Goal: Find contact information: Find contact information

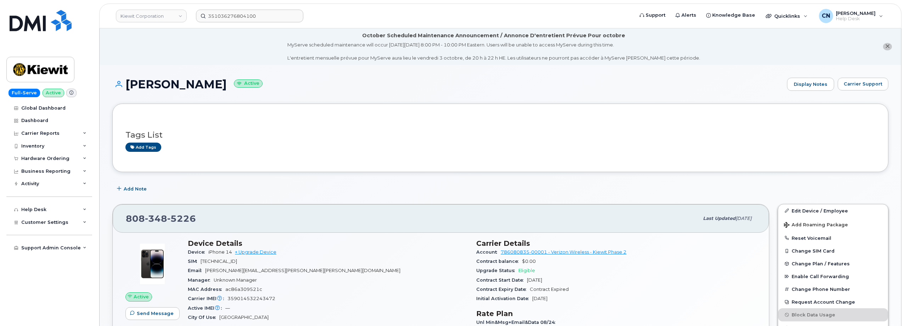
scroll to position [106, 0]
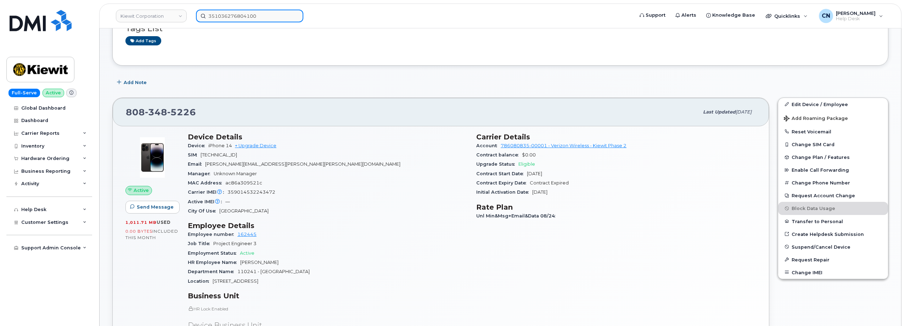
drag, startPoint x: 215, startPoint y: 12, endPoint x: 228, endPoint y: 15, distance: 12.8
click at [216, 12] on input "351036276804100" at bounding box center [249, 16] width 107 height 13
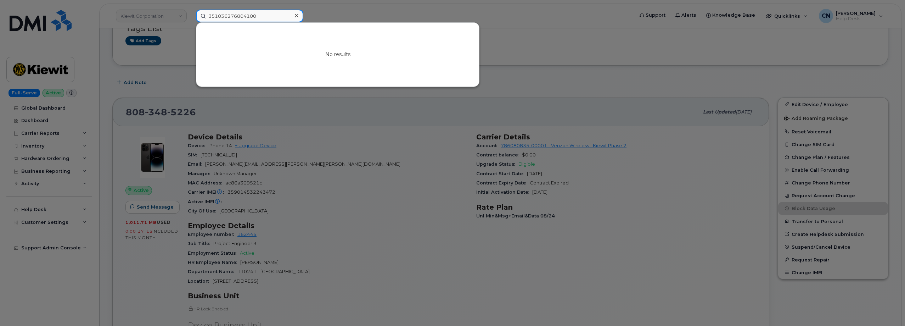
click at [248, 15] on input "351036276804100" at bounding box center [249, 16] width 107 height 13
paste input "2533970921"
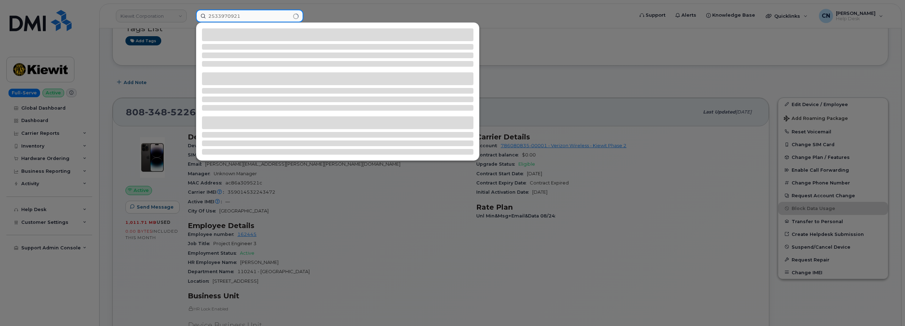
type input "2533970921"
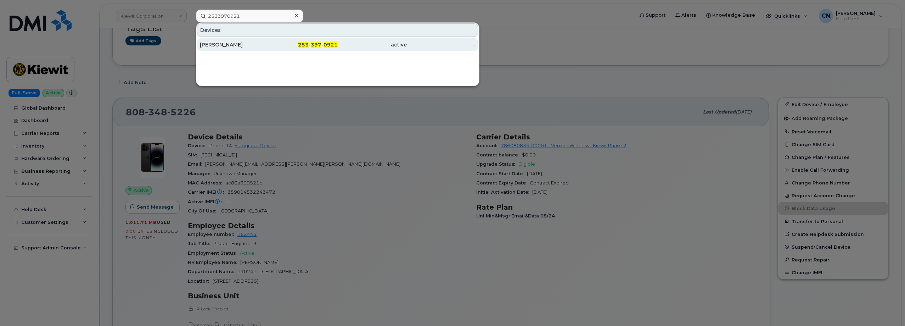
click at [217, 48] on div "[PERSON_NAME]" at bounding box center [234, 44] width 69 height 13
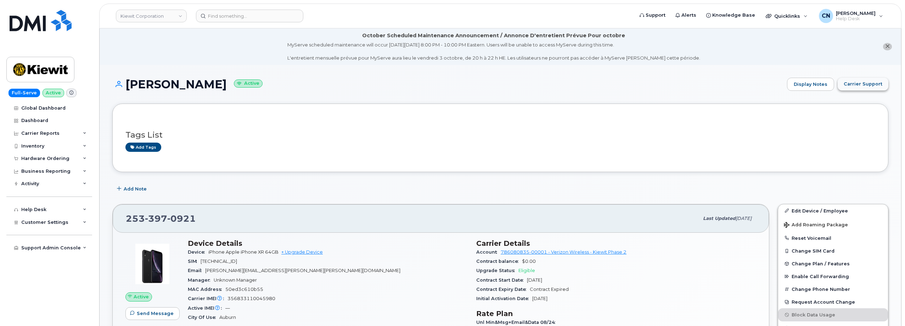
click at [867, 83] on span "Carrier Support" at bounding box center [863, 83] width 39 height 7
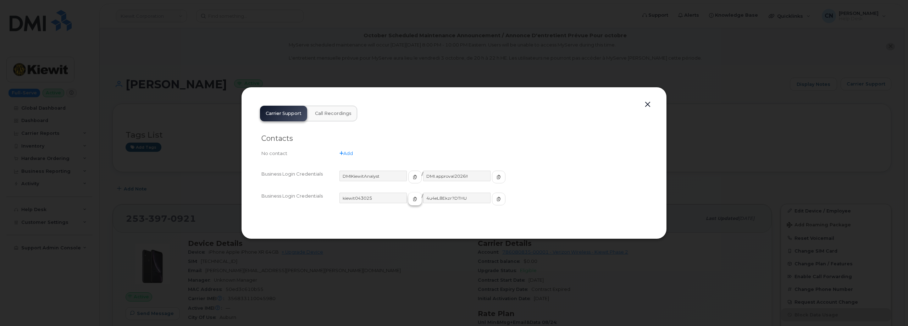
click at [413, 200] on icon "button" at bounding box center [415, 199] width 4 height 4
click at [492, 202] on button "button" at bounding box center [498, 198] width 13 height 13
click at [647, 105] on button "button" at bounding box center [647, 105] width 11 height 10
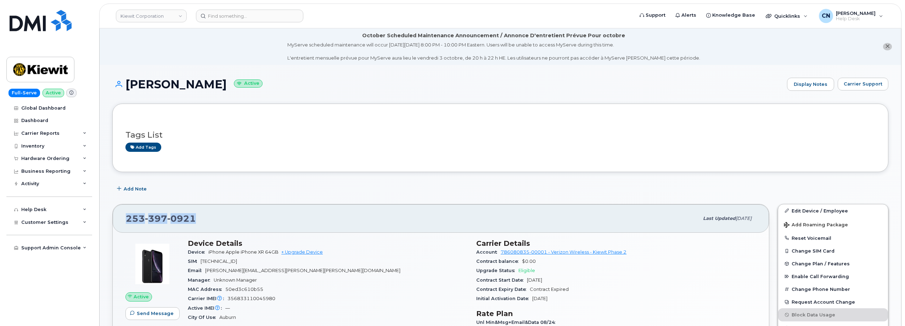
drag, startPoint x: 196, startPoint y: 216, endPoint x: 108, endPoint y: 216, distance: 87.6
copy span "253 397 0921"
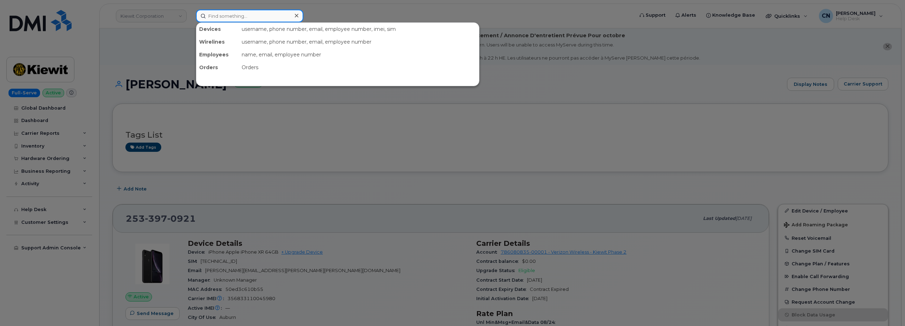
click at [223, 16] on input at bounding box center [249, 16] width 107 height 13
paste input "7073724388"
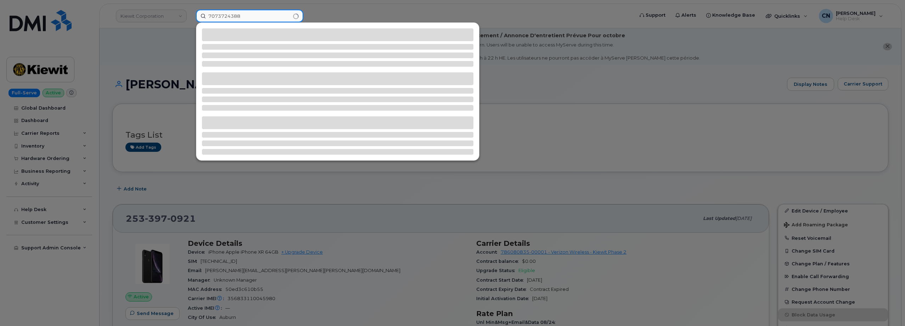
type input "7073724388"
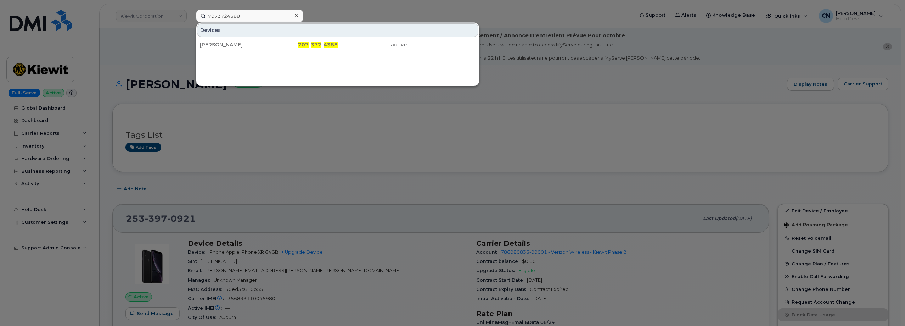
click at [202, 44] on div "Ahmed Mouada" at bounding box center [234, 44] width 69 height 7
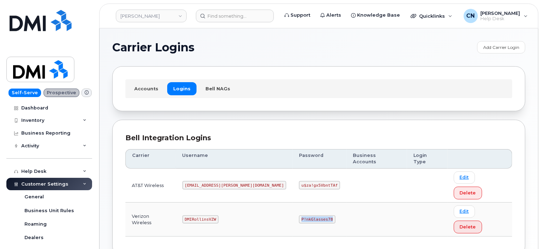
drag, startPoint x: 268, startPoint y: 190, endPoint x: 315, endPoint y: 189, distance: 46.8
click at [312, 203] on td "P!nkGlasses78" at bounding box center [320, 220] width 54 height 34
copy code "P!nkGlasses78"
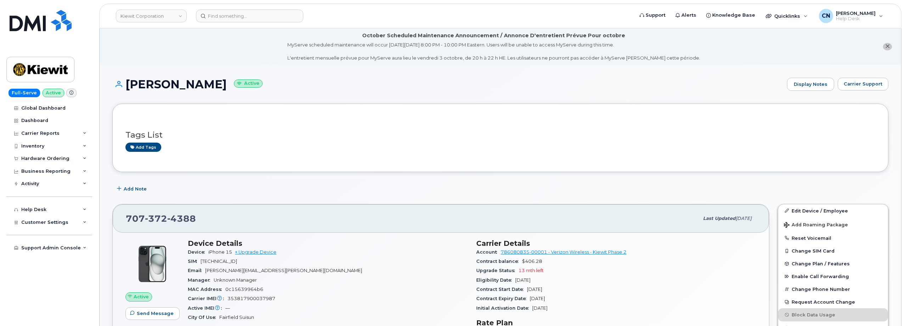
click at [816, 166] on div "Tags List Add tags" at bounding box center [500, 138] width 776 height 68
click at [856, 79] on button "Carrier Support" at bounding box center [863, 84] width 51 height 13
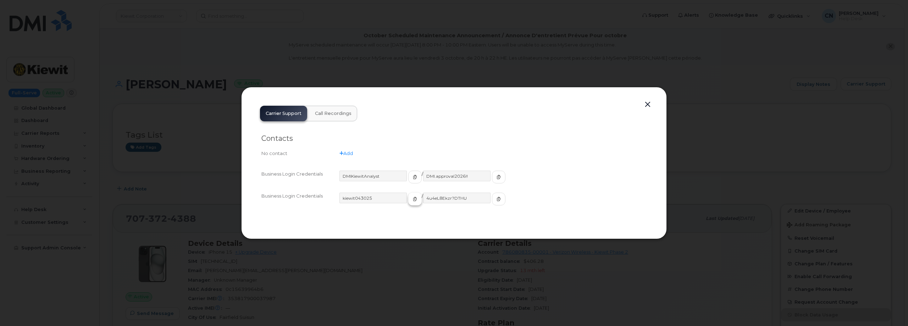
click at [412, 199] on span "button" at bounding box center [415, 199] width 6 height 6
click at [496, 201] on icon "button" at bounding box center [498, 199] width 4 height 4
drag, startPoint x: 659, startPoint y: 103, endPoint x: 651, endPoint y: 103, distance: 7.4
click at [654, 103] on div "Carrier Support Call Recordings Contacts No contact Add Business Login Credenti…" at bounding box center [453, 163] width 425 height 152
click at [647, 103] on button "button" at bounding box center [647, 105] width 11 height 10
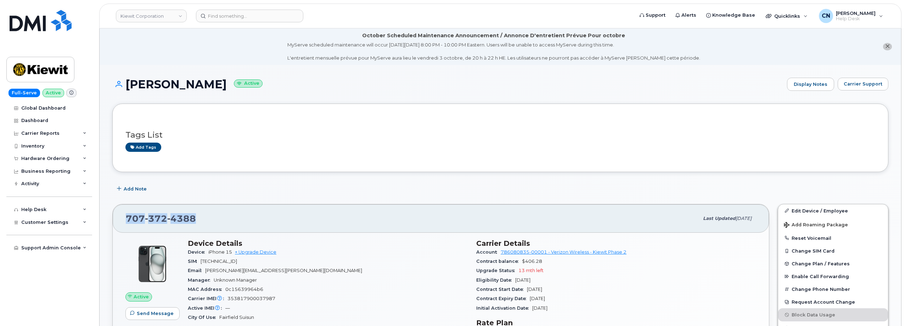
drag, startPoint x: 215, startPoint y: 223, endPoint x: 103, endPoint y: 209, distance: 112.6
copy span "707 372 4388"
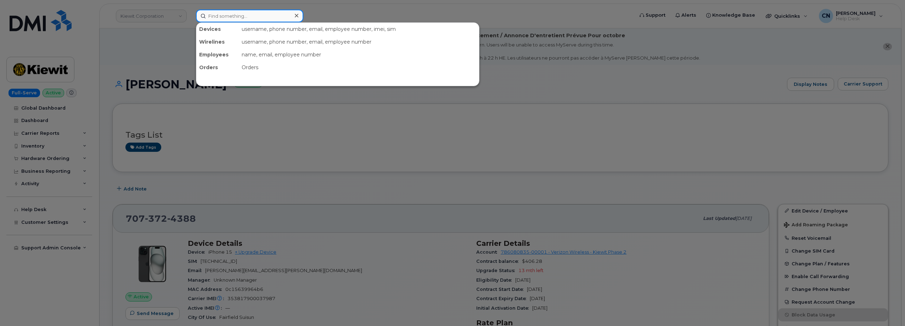
click at [223, 17] on input at bounding box center [249, 16] width 107 height 13
paste input "[PHONE_NUMBER]"
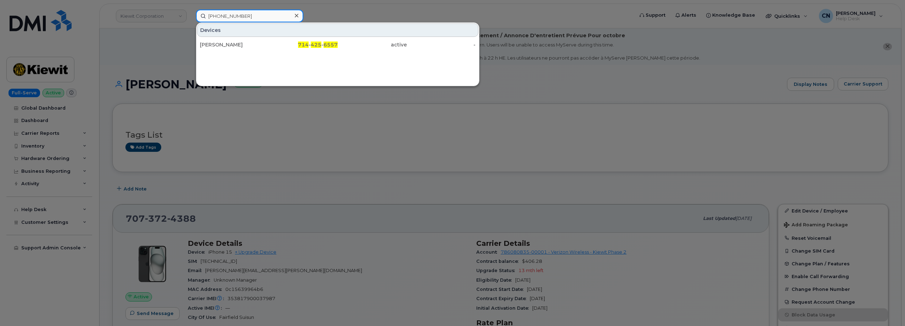
type input "714 425 6557"
click at [265, 51] on div "LEONEL MUNOZ BUSTOS 714 - 425 - 6557 active -" at bounding box center [337, 45] width 283 height 14
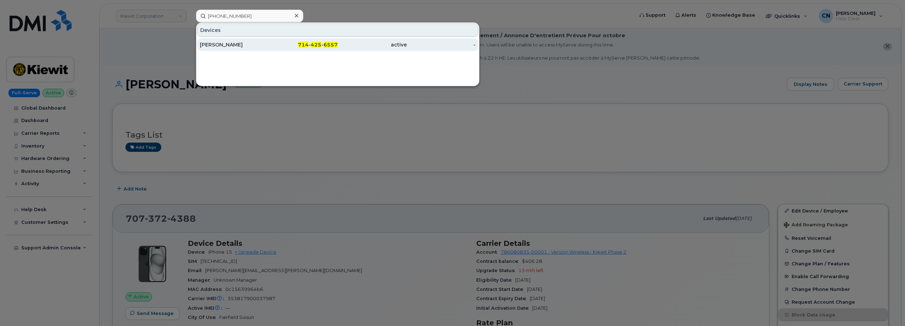
drag, startPoint x: 253, startPoint y: 43, endPoint x: 238, endPoint y: 2, distance: 43.9
click at [253, 43] on div "LEONEL MUNOZ BUSTOS" at bounding box center [234, 44] width 69 height 7
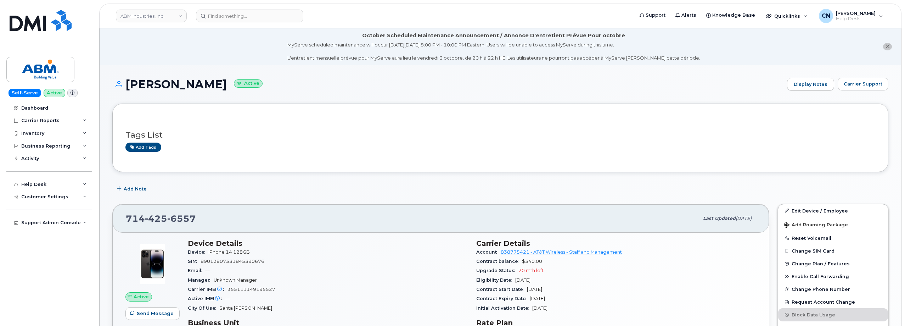
drag, startPoint x: 85, startPoint y: 267, endPoint x: 102, endPoint y: 265, distance: 16.7
click at [84, 267] on div "Dashboard Carrier Reports Monthly Billing Data Daily Data Pooling Average Costi…" at bounding box center [50, 214] width 88 height 224
click at [859, 82] on span "Carrier Support" at bounding box center [863, 83] width 39 height 7
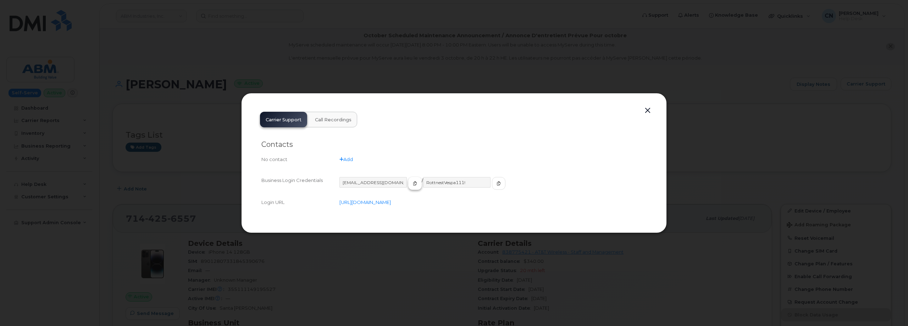
click at [412, 180] on span "button" at bounding box center [415, 183] width 6 height 6
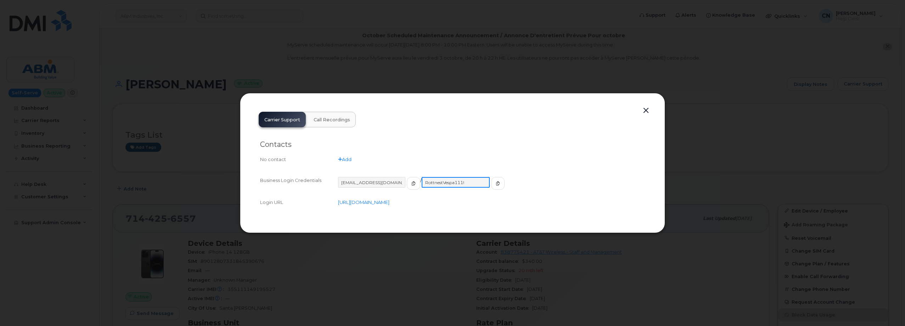
drag, startPoint x: 459, startPoint y: 183, endPoint x: 389, endPoint y: 191, distance: 70.3
click at [389, 191] on div "abm@dminc.com / RottnestVespa111!" at bounding box center [491, 186] width 307 height 19
click at [132, 101] on div at bounding box center [452, 163] width 905 height 326
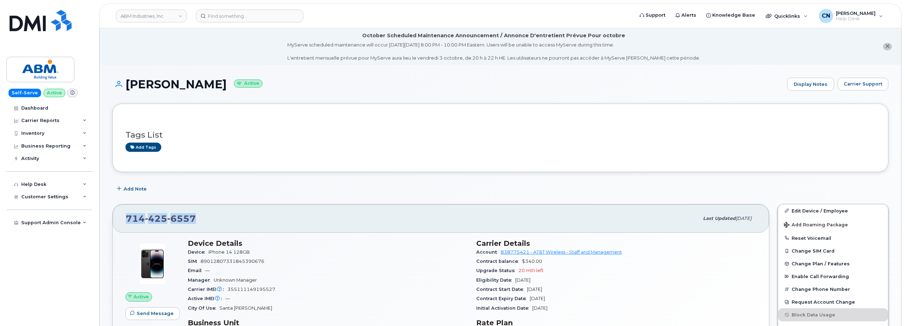
drag, startPoint x: 208, startPoint y: 214, endPoint x: 119, endPoint y: 207, distance: 90.0
click at [119, 207] on div "714 425 6557 Last updated Sep 18, 2025" at bounding box center [441, 218] width 657 height 28
copy span "714 425 6557"
drag, startPoint x: 257, startPoint y: 27, endPoint x: 257, endPoint y: 22, distance: 5.3
click at [257, 27] on header "ABM Industries, Inc. Support Alerts Knowledge Base Quicklinks Suspend / Cancel …" at bounding box center [500, 16] width 803 height 25
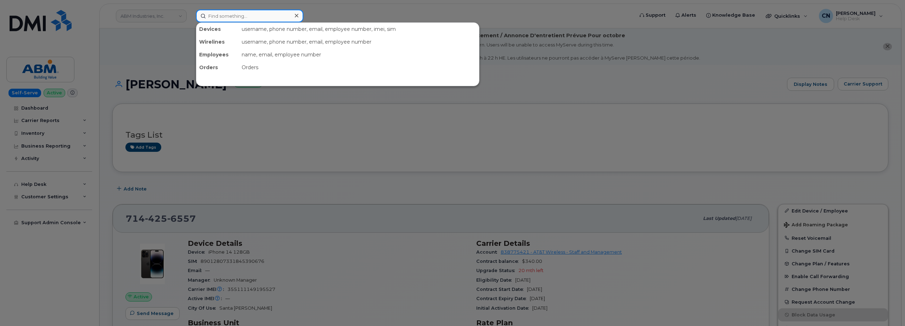
click at [257, 17] on input at bounding box center [249, 16] width 107 height 13
paste input "77515"
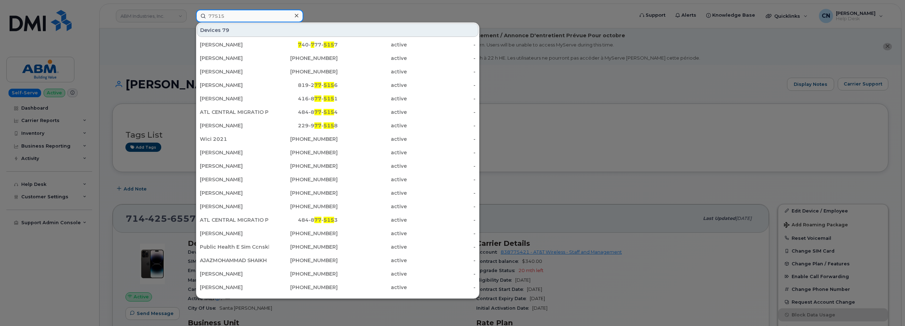
drag, startPoint x: 237, startPoint y: 19, endPoint x: 134, endPoint y: 17, distance: 102.8
click at [190, 16] on div "77515 Devices 79 MICHAEL THOMPSON 7 40- 7 77- 515 7 active - Adam Bak 416-768-3…" at bounding box center [412, 16] width 445 height 13
paste input "20628588"
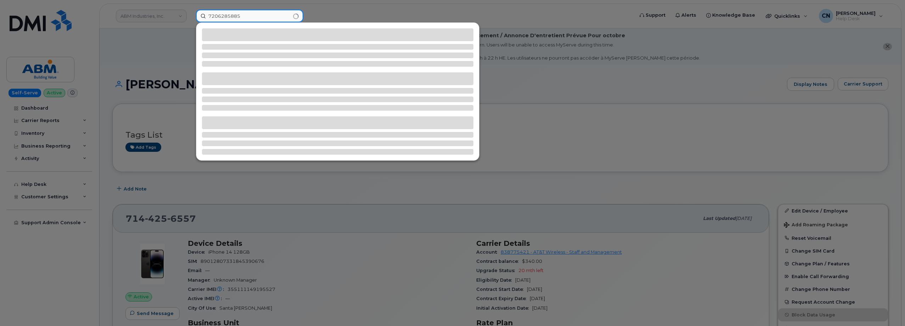
type input "7206285885"
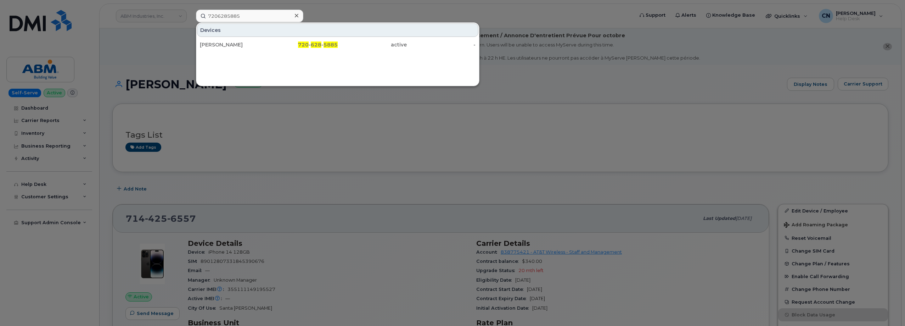
drag, startPoint x: 238, startPoint y: 45, endPoint x: 105, endPoint y: 97, distance: 143.4
click at [238, 45] on div "[PERSON_NAME]" at bounding box center [234, 44] width 69 height 7
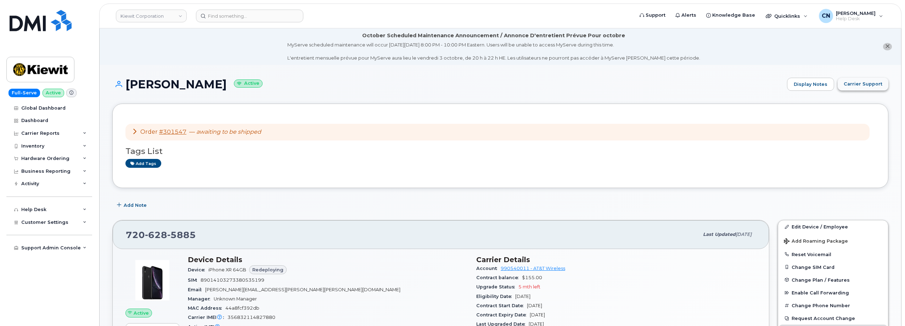
click at [879, 82] on span "Carrier Support" at bounding box center [863, 83] width 39 height 7
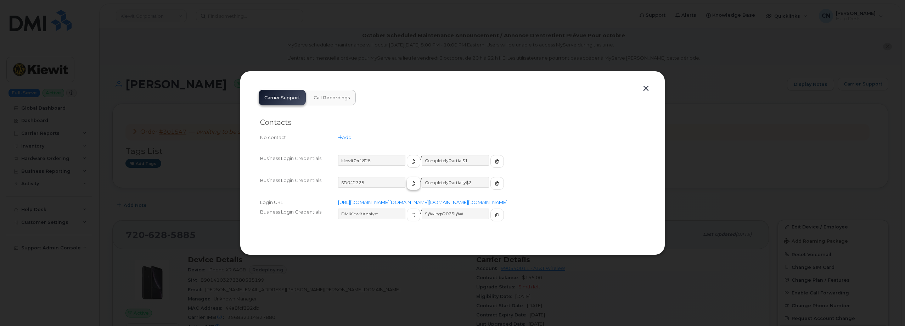
click at [412, 181] on icon "button" at bounding box center [414, 183] width 4 height 4
click at [395, 155] on div "kiewit041825" at bounding box center [379, 161] width 82 height 13
click at [407, 155] on button "button" at bounding box center [413, 161] width 13 height 13
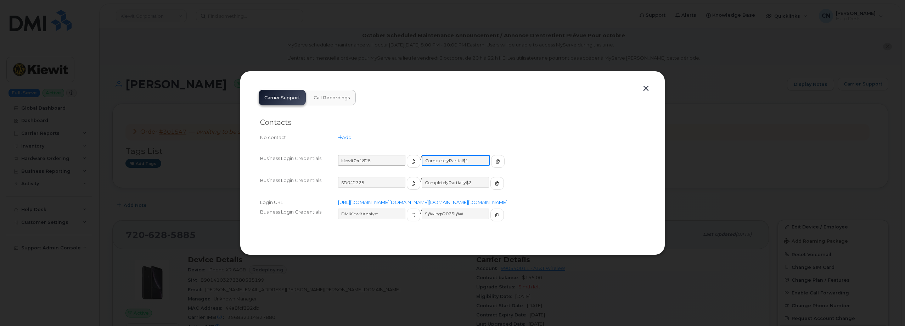
drag, startPoint x: 468, startPoint y: 151, endPoint x: 362, endPoint y: 155, distance: 106.1
click at [364, 155] on div "kiewit041825 / CompletelyPartial$1" at bounding box center [491, 164] width 307 height 19
click at [180, 46] on div at bounding box center [452, 163] width 905 height 326
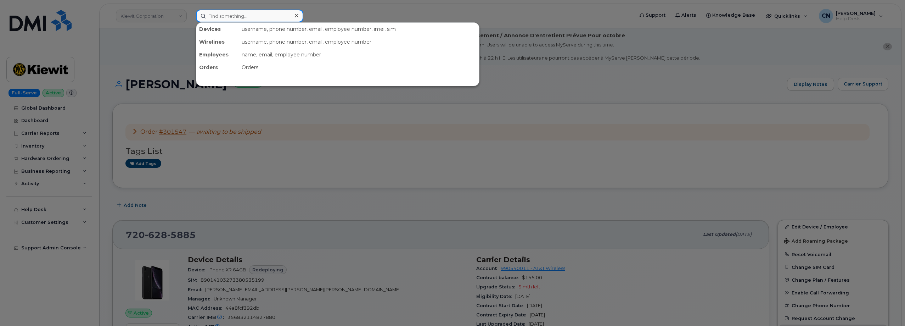
drag, startPoint x: 213, startPoint y: 13, endPoint x: 204, endPoint y: 17, distance: 10.2
click at [214, 13] on input at bounding box center [249, 16] width 107 height 13
paste input "3069339388"
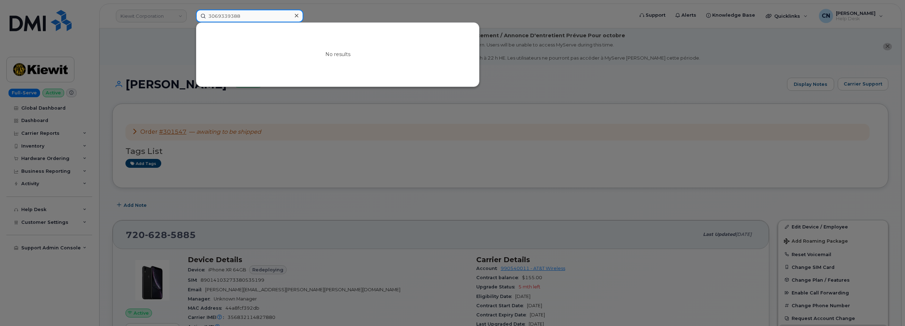
drag, startPoint x: 242, startPoint y: 16, endPoint x: 137, endPoint y: 20, distance: 105.4
click at [190, 20] on div "3069339388 No results" at bounding box center [412, 16] width 445 height 13
paste input "2813087"
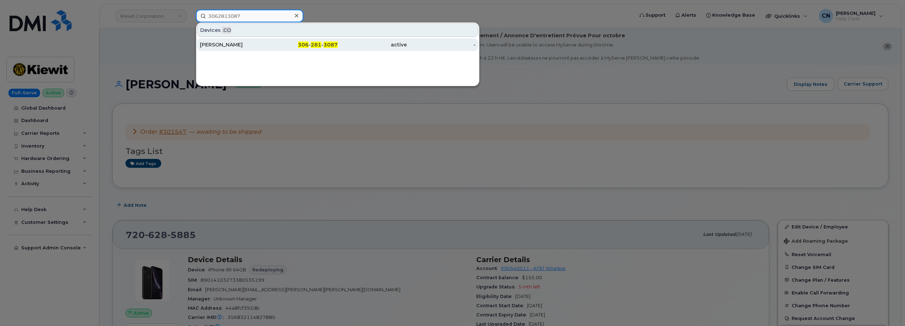
type input "3062813087"
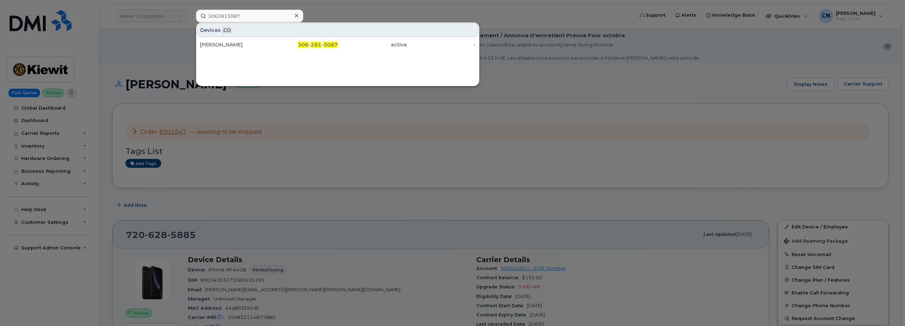
drag, startPoint x: 224, startPoint y: 41, endPoint x: 143, endPoint y: 92, distance: 96.5
click at [224, 41] on div "[PERSON_NAME]" at bounding box center [234, 44] width 69 height 13
